Goal: Contribute content: Contribute content

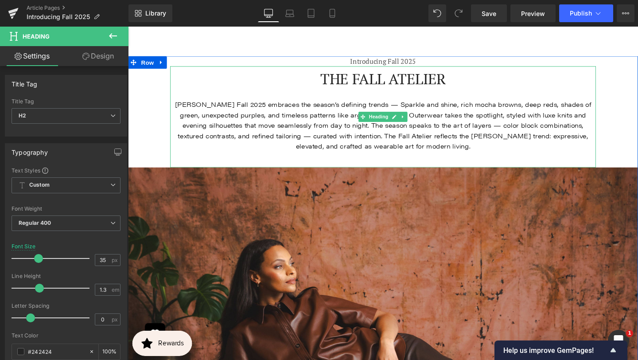
click at [447, 100] on div at bounding box center [395, 97] width 447 height 11
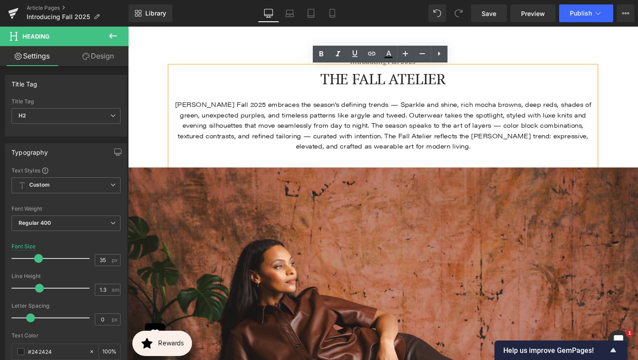
click at [101, 59] on link "Design" at bounding box center [98, 56] width 64 height 20
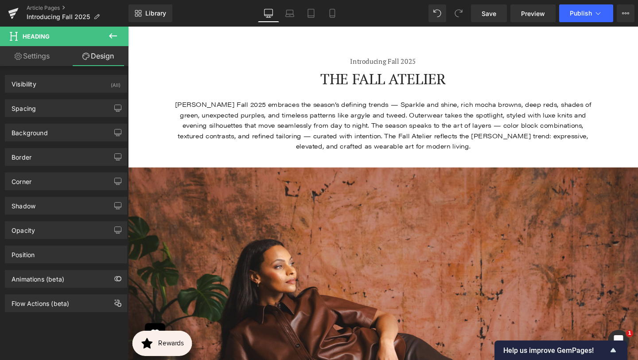
type input "0"
type input "100"
type input "0"
type input "100"
type input "8"
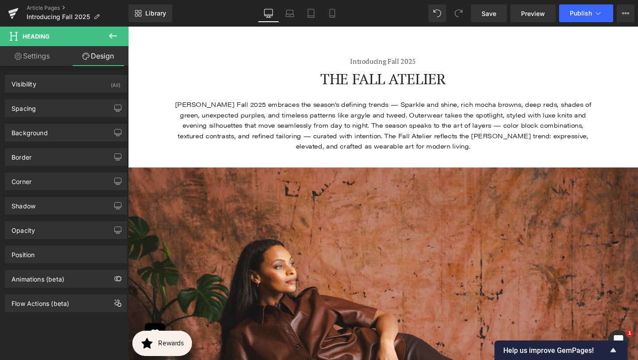
type input "0"
type input "38"
type input "0"
click at [89, 100] on div "Spacing" at bounding box center [65, 108] width 121 height 17
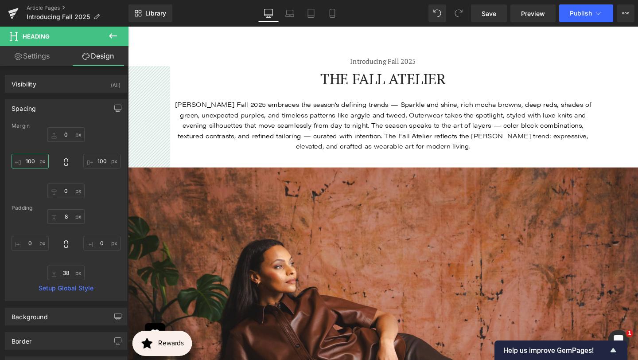
click at [35, 158] on input "100" at bounding box center [30, 161] width 37 height 15
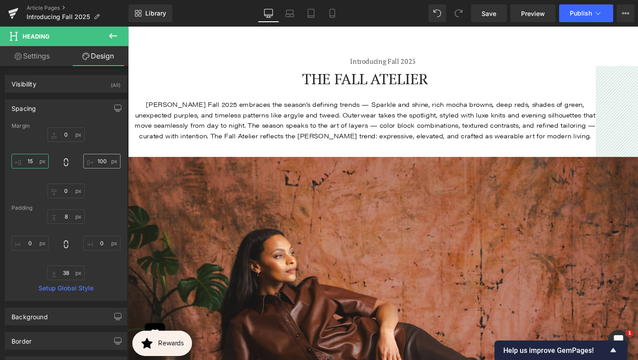
type input "15"
click at [94, 161] on input "100" at bounding box center [101, 161] width 37 height 15
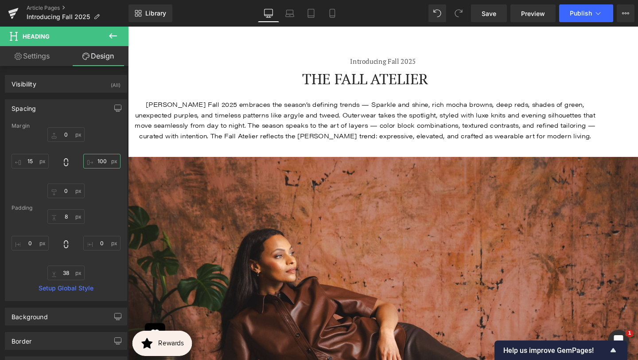
click at [95, 162] on input "100" at bounding box center [101, 161] width 37 height 15
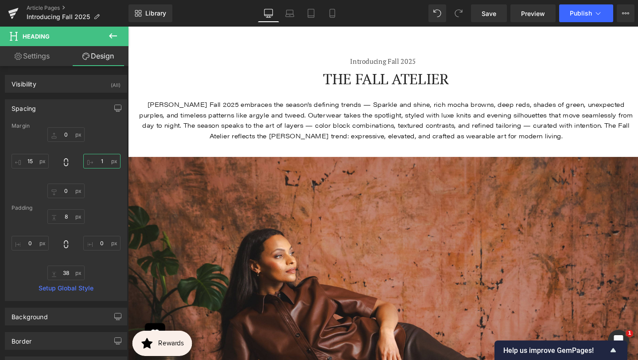
type input "15"
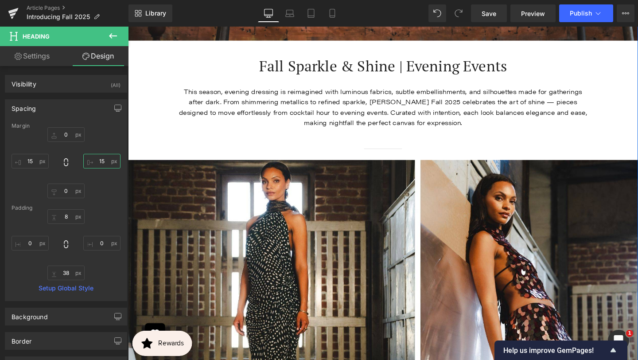
scroll to position [517, 0]
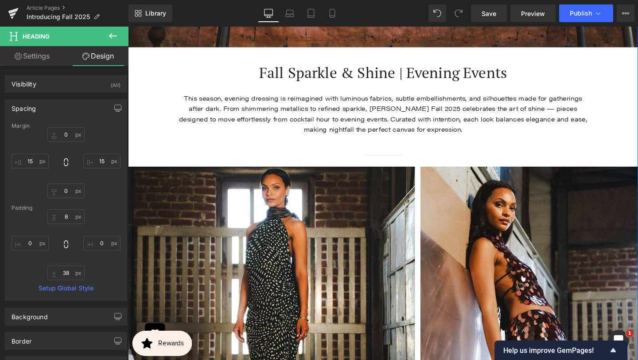
click at [393, 122] on div "This season, evening dressing is reimagined with luminous fabrics, subtle embel…" at bounding box center [396, 118] width 430 height 44
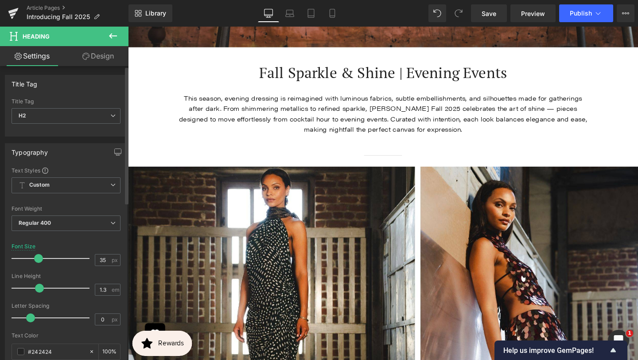
click at [98, 54] on link "Design" at bounding box center [98, 56] width 64 height 20
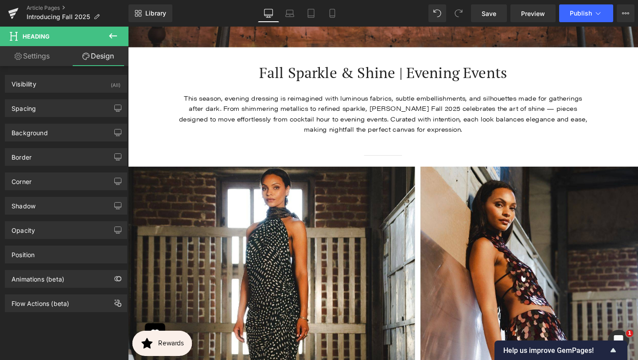
type input "0"
type input "100"
type input "0"
type input "100"
type input "8"
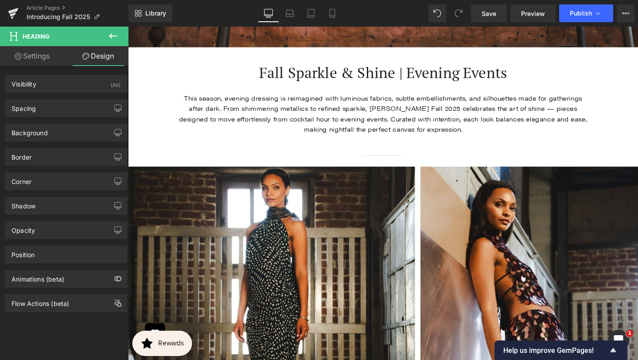
type input "0"
type input "39"
type input "0"
click at [62, 111] on div "Spacing" at bounding box center [65, 108] width 121 height 17
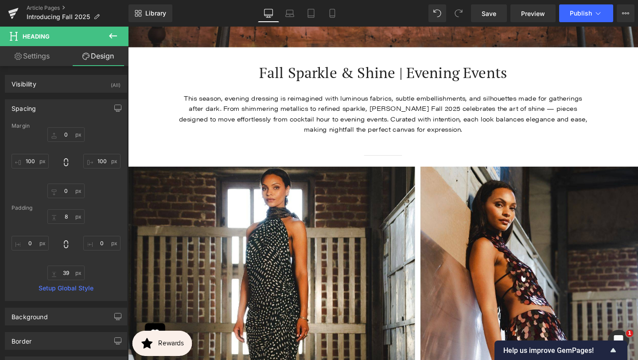
click at [33, 168] on div "0px 0 100px 100 0px 0 100px 100" at bounding box center [66, 162] width 109 height 71
click at [33, 165] on input "100" at bounding box center [30, 161] width 37 height 15
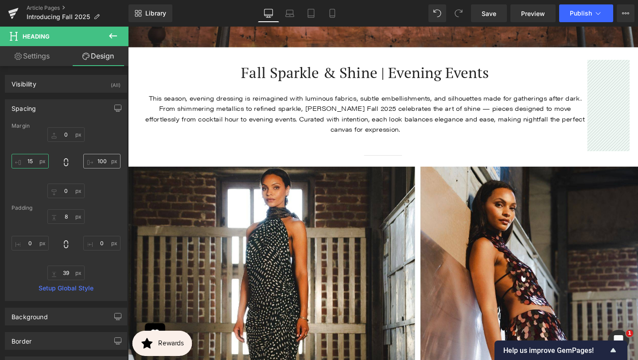
type input "15"
click at [93, 161] on input "100" at bounding box center [101, 161] width 37 height 15
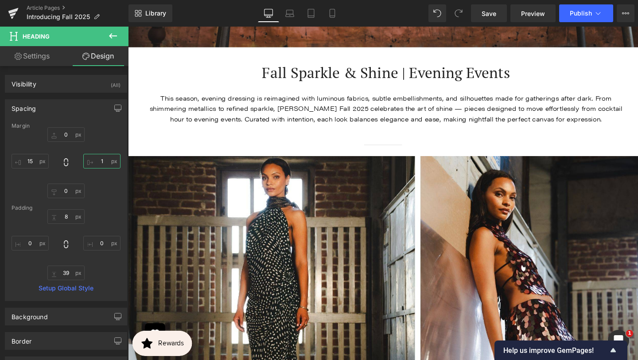
type input "15"
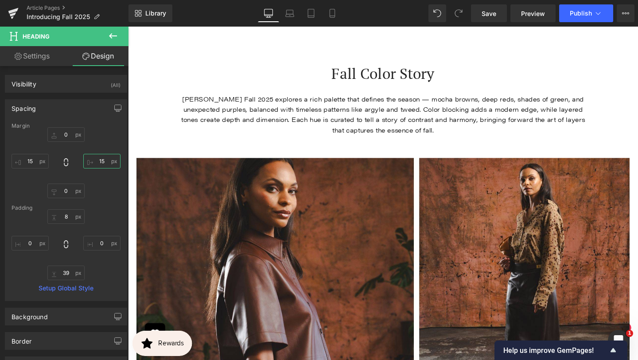
scroll to position [2321, 0]
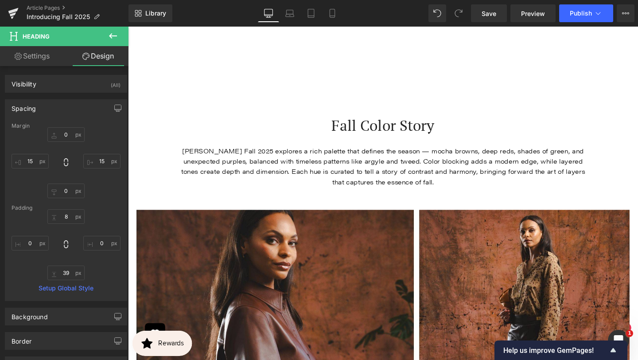
click at [274, 179] on div "[PERSON_NAME] Fall 2025 explores a rich palette that defines the season — mocha…" at bounding box center [396, 173] width 430 height 44
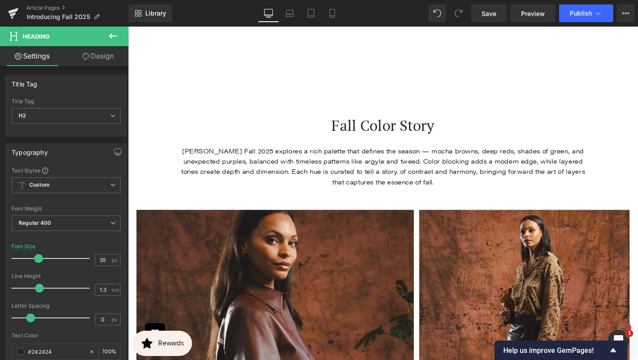
click at [100, 63] on link "Design" at bounding box center [98, 56] width 64 height 20
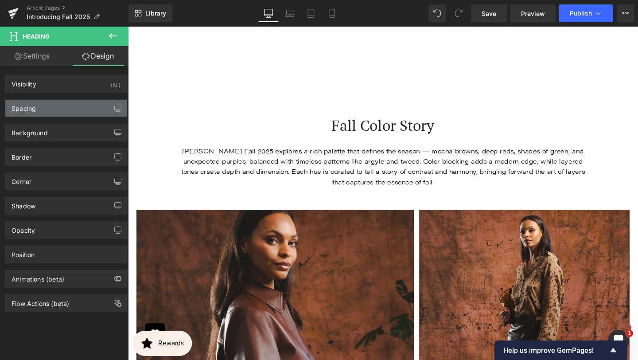
click at [87, 103] on div "Spacing" at bounding box center [65, 108] width 121 height 17
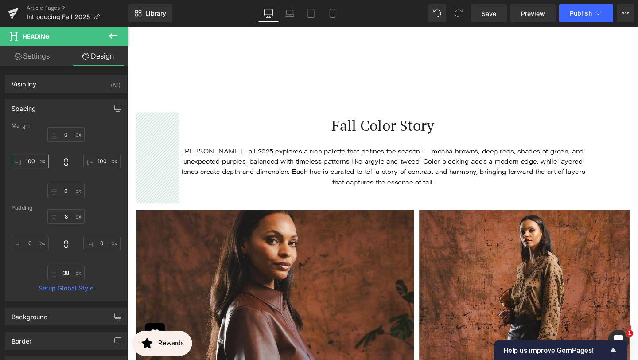
click at [33, 164] on input "100" at bounding box center [30, 161] width 37 height 15
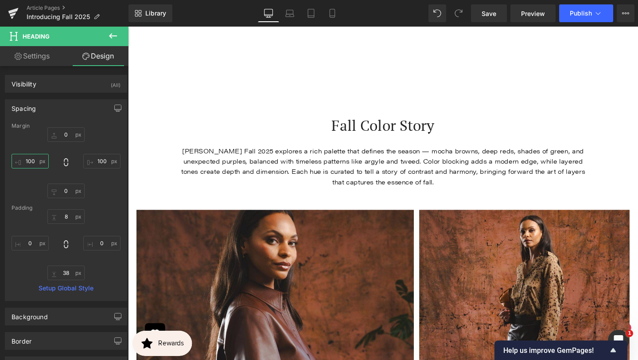
click at [33, 164] on input "100" at bounding box center [30, 161] width 37 height 15
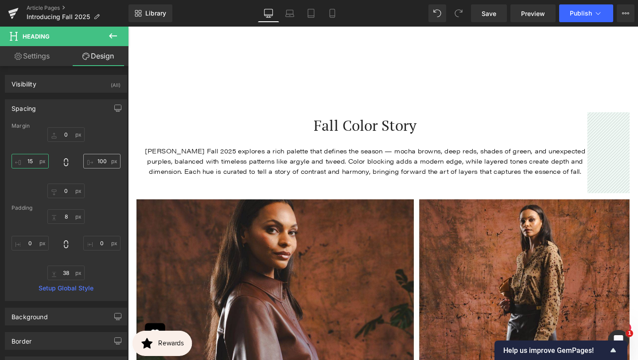
type input "15"
click at [97, 161] on input "100" at bounding box center [101, 161] width 37 height 15
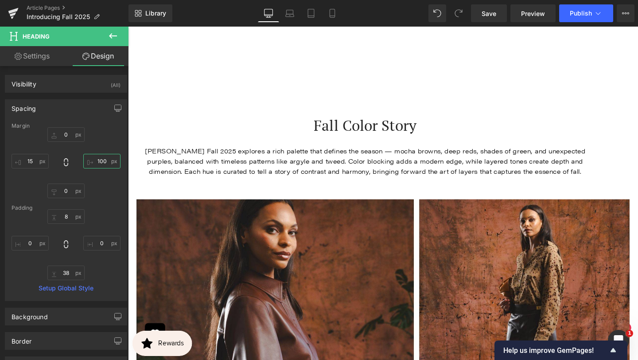
click at [97, 162] on input "100" at bounding box center [101, 161] width 37 height 15
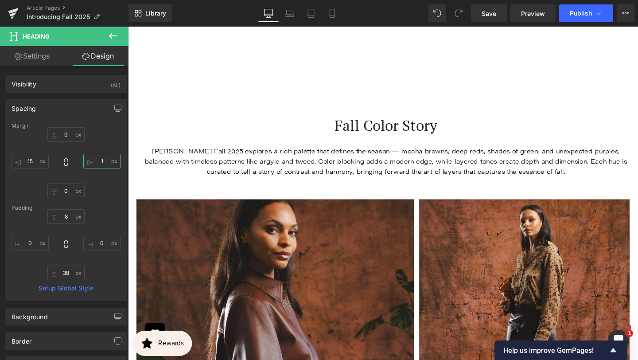
type input "15"
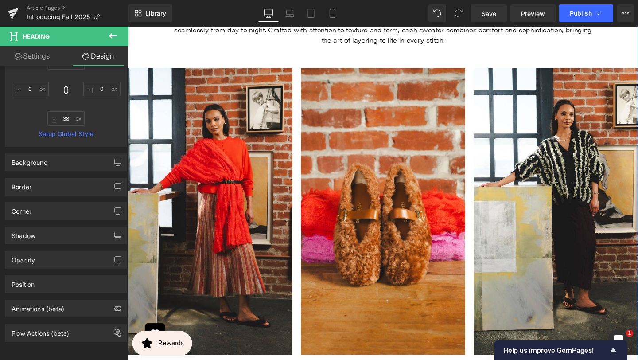
scroll to position [3530, 0]
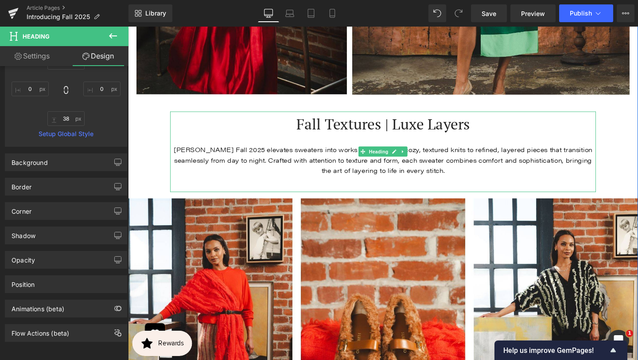
click at [232, 162] on div "[PERSON_NAME] Fall 2025 elevates sweaters into works of art — from cozy, textur…" at bounding box center [395, 166] width 447 height 33
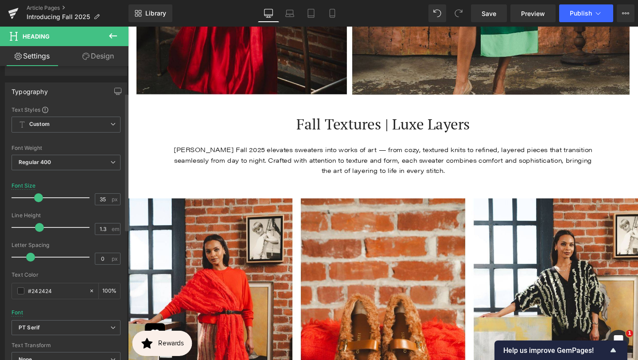
scroll to position [64, 0]
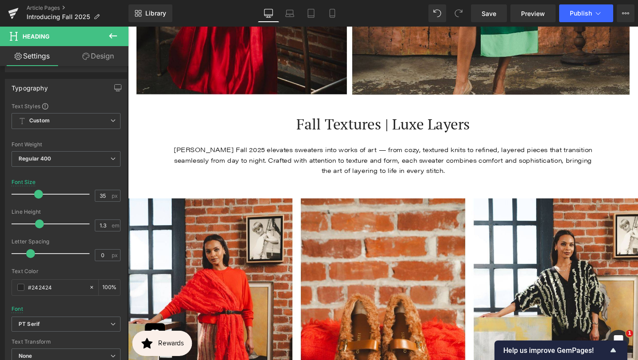
click at [96, 60] on link "Design" at bounding box center [98, 56] width 64 height 20
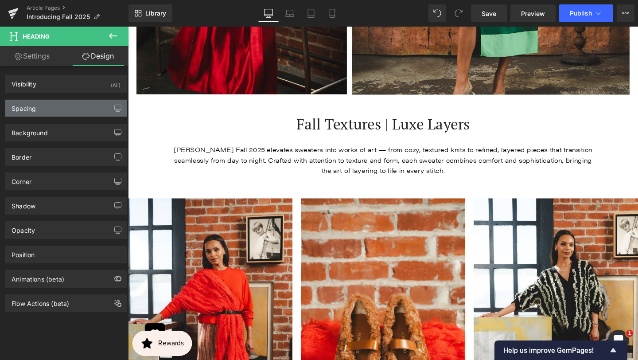
type input "0"
type input "100"
type input "0"
type input "100"
type input "8"
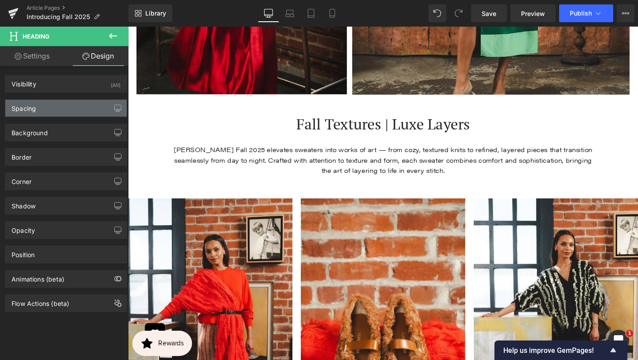
type input "0"
type input "38"
type input "0"
click at [70, 114] on div "Spacing" at bounding box center [65, 108] width 121 height 17
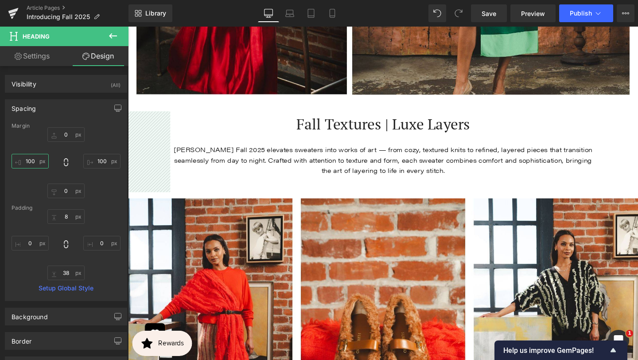
click at [32, 158] on input "100" at bounding box center [30, 161] width 37 height 15
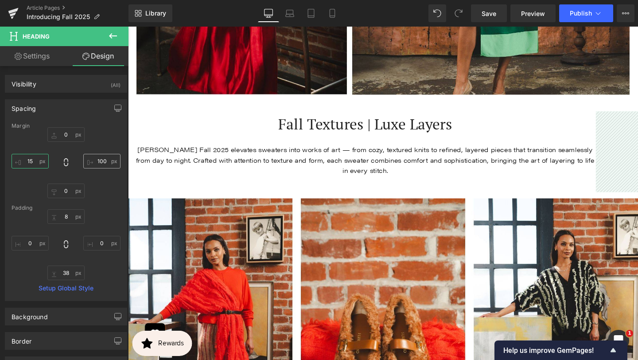
type input "15"
click at [95, 163] on input "100" at bounding box center [101, 161] width 37 height 15
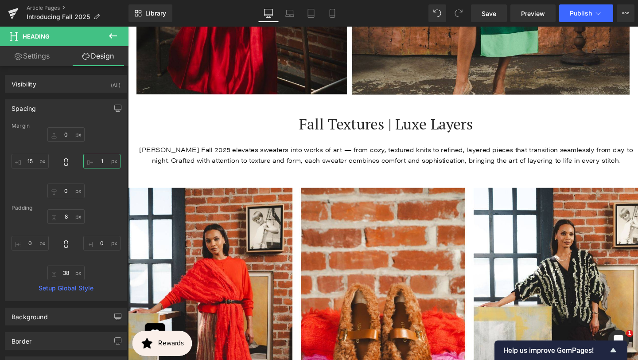
type input "15"
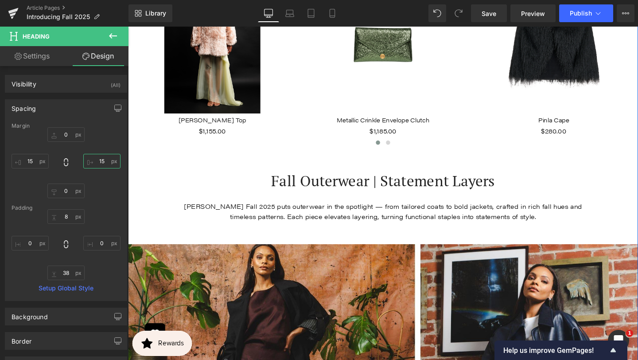
scroll to position [4227, 0]
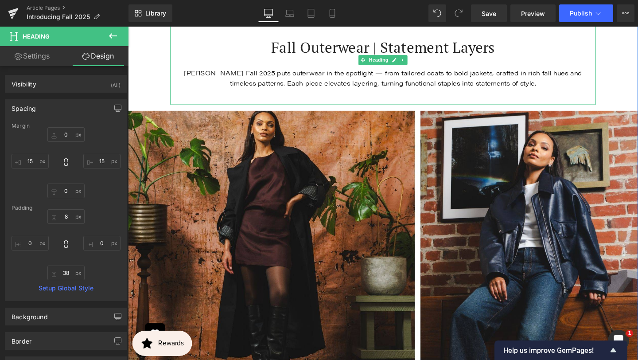
click at [275, 83] on div "[PERSON_NAME] Fall 2025 puts outerwear in the spotlight — from tailored coats t…" at bounding box center [395, 81] width 447 height 22
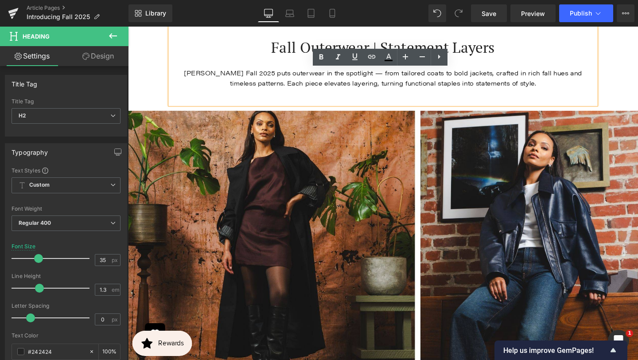
click at [107, 57] on link "Design" at bounding box center [98, 56] width 64 height 20
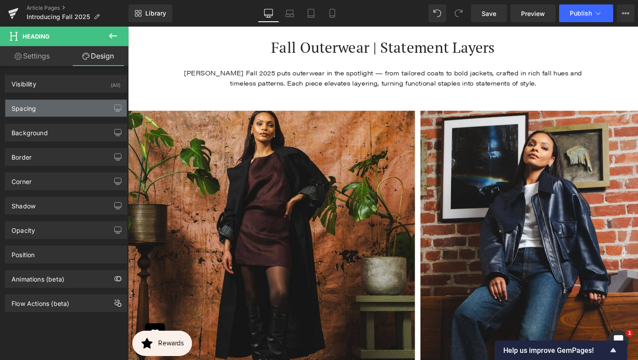
click at [54, 111] on div "Spacing" at bounding box center [65, 108] width 121 height 17
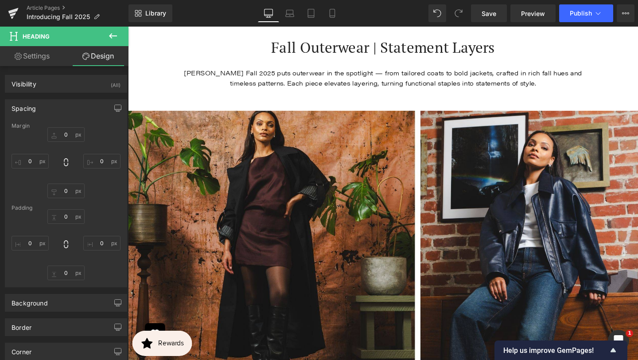
type input "0"
type input "100"
type input "0"
type input "100"
type input "8"
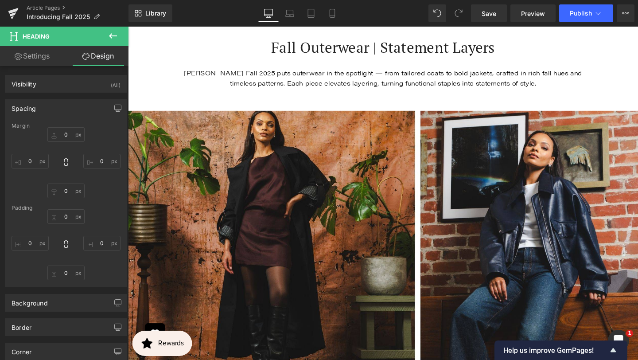
type input "0"
type input "38"
type input "0"
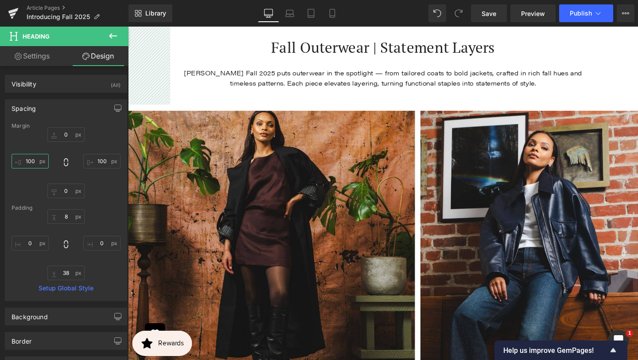
click at [34, 159] on input "100" at bounding box center [30, 161] width 37 height 15
click at [33, 159] on input "100" at bounding box center [30, 161] width 37 height 15
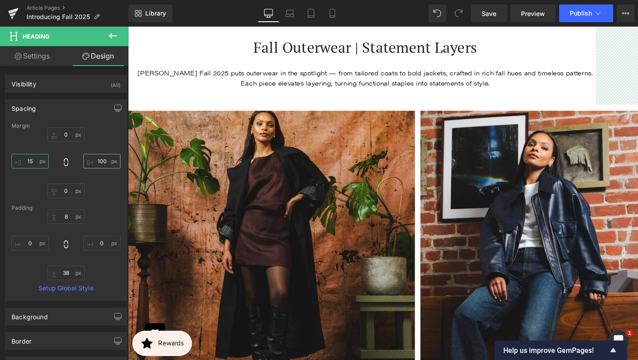
type input "15"
click at [95, 159] on input "100" at bounding box center [101, 161] width 37 height 15
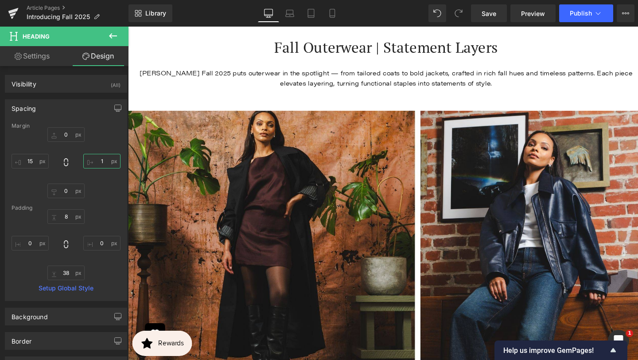
type input "15"
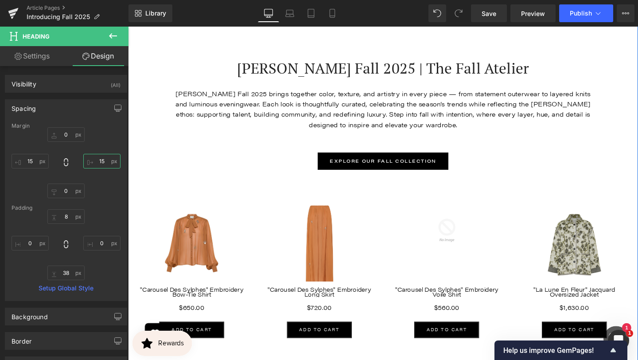
scroll to position [4888, 0]
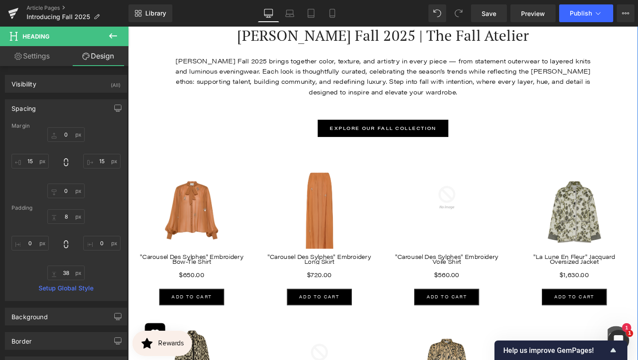
click at [276, 63] on div "[PERSON_NAME] Fall 2025 brings together color, texture, and artistry in every p…" at bounding box center [395, 79] width 447 height 44
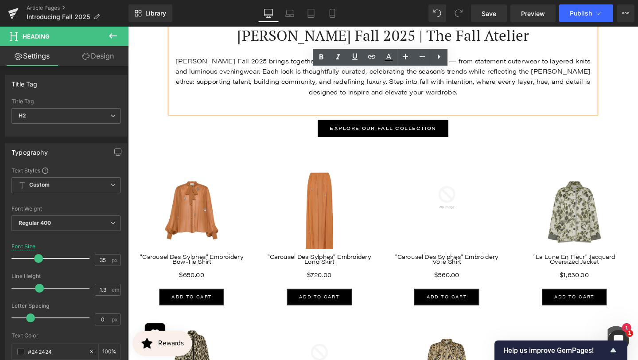
click at [205, 74] on div "[PERSON_NAME] Fall 2025 brings together color, texture, and artistry in every p…" at bounding box center [395, 79] width 447 height 44
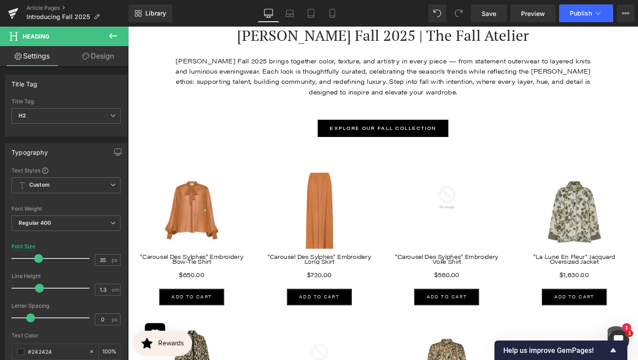
click at [107, 61] on link "Design" at bounding box center [98, 56] width 64 height 20
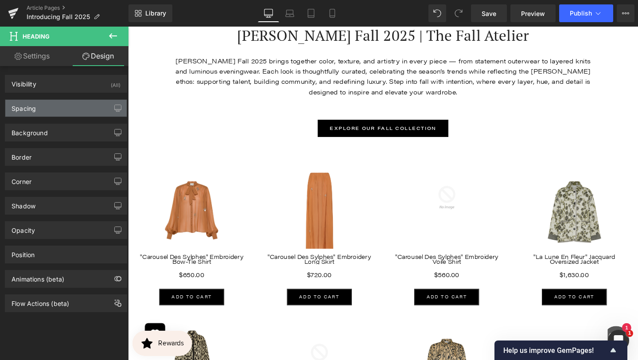
click at [44, 112] on div "Spacing" at bounding box center [65, 108] width 121 height 17
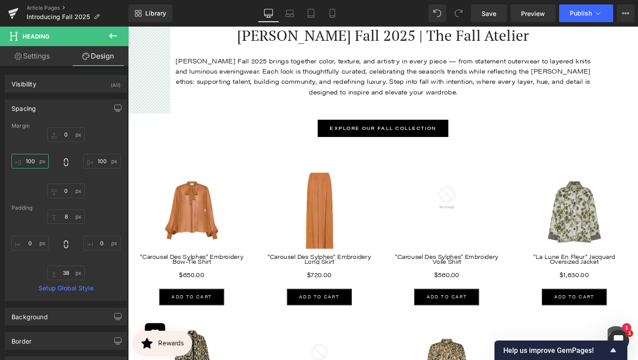
click at [33, 160] on input "100" at bounding box center [30, 161] width 37 height 15
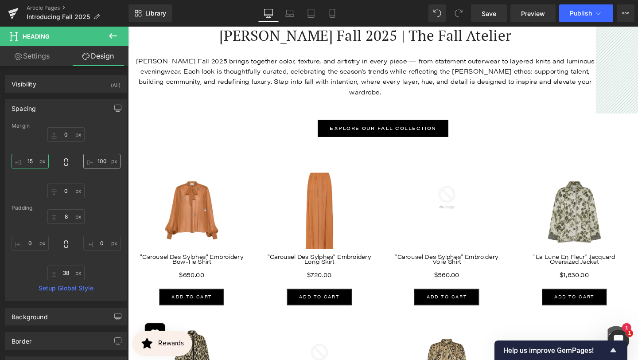
type input "15"
click at [99, 159] on input "100" at bounding box center [101, 161] width 37 height 15
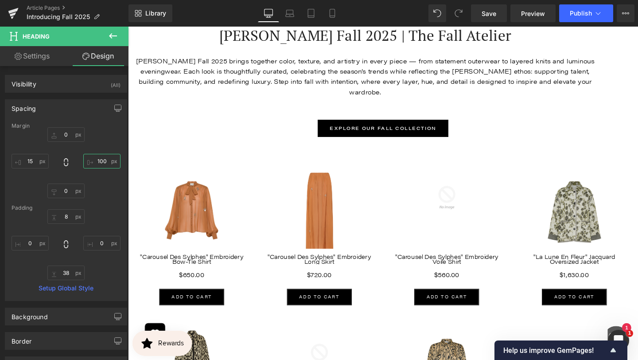
click at [99, 159] on input "100" at bounding box center [101, 161] width 37 height 15
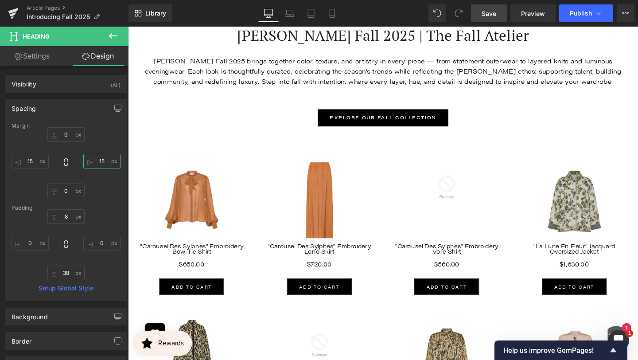
type input "15"
click at [490, 17] on span "Save" at bounding box center [488, 13] width 15 height 9
click at [585, 16] on span "Publish" at bounding box center [581, 13] width 22 height 7
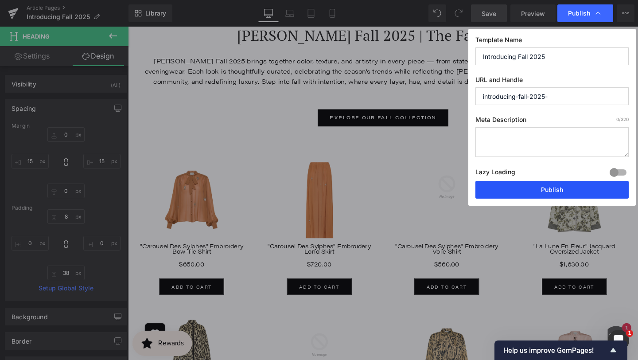
click at [519, 182] on button "Publish" at bounding box center [551, 190] width 153 height 18
